Goal: Find specific page/section: Find specific page/section

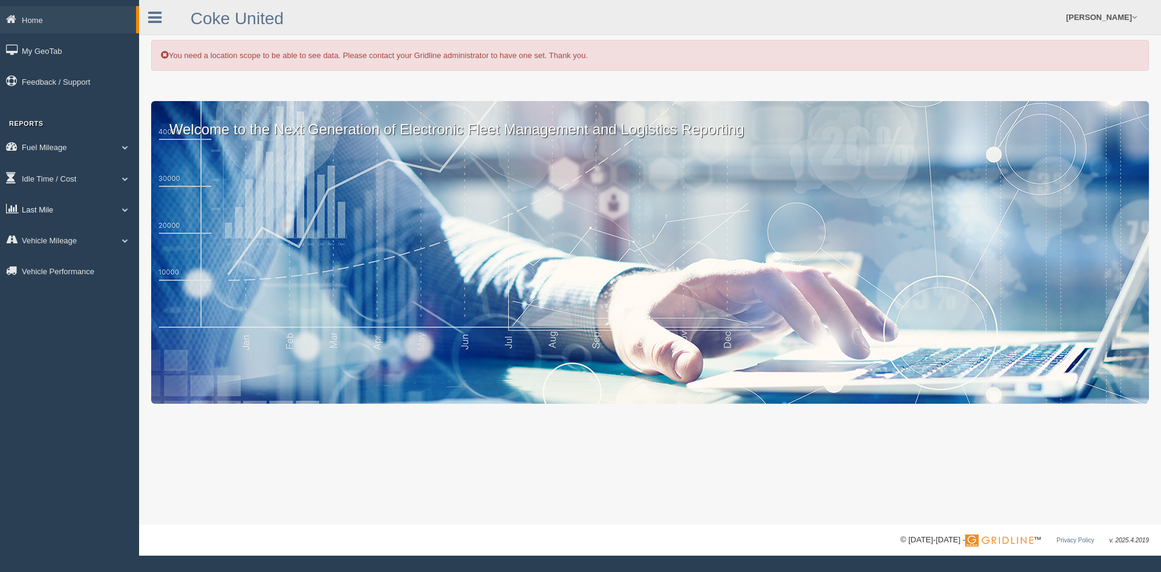
click at [51, 211] on link "Last Mile" at bounding box center [69, 208] width 139 height 27
click at [56, 233] on link "Planned Vs Actual" at bounding box center [79, 237] width 114 height 22
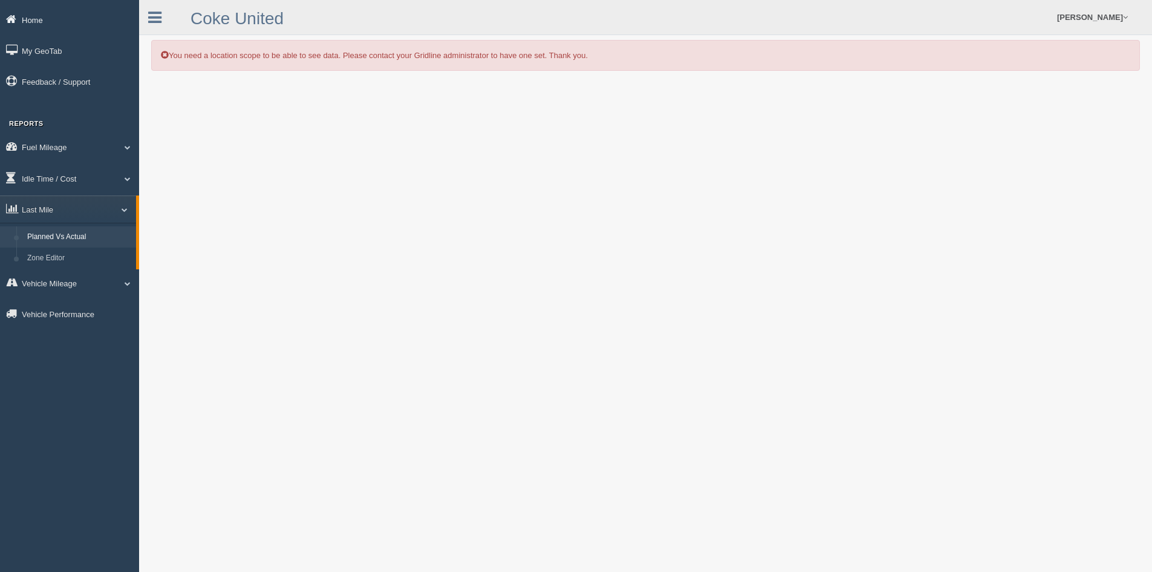
click at [57, 14] on link "Home" at bounding box center [69, 19] width 139 height 27
